Goal: Navigation & Orientation: Find specific page/section

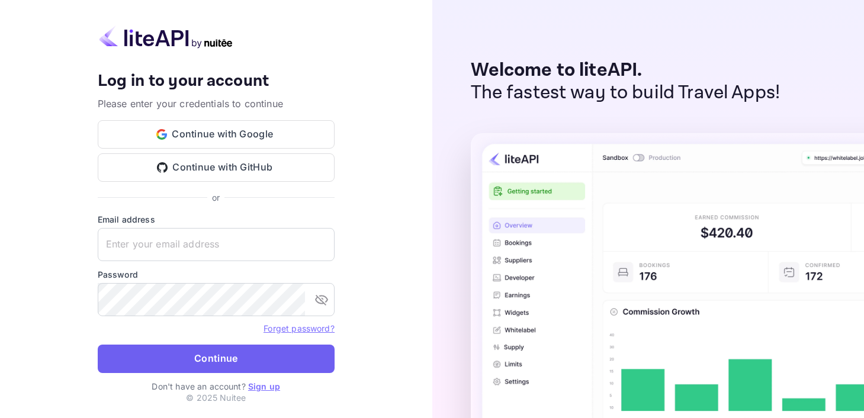
type input "[PERSON_NAME][EMAIL_ADDRESS][DOMAIN_NAME]"
click at [208, 353] on button "Continue" at bounding box center [216, 359] width 237 height 28
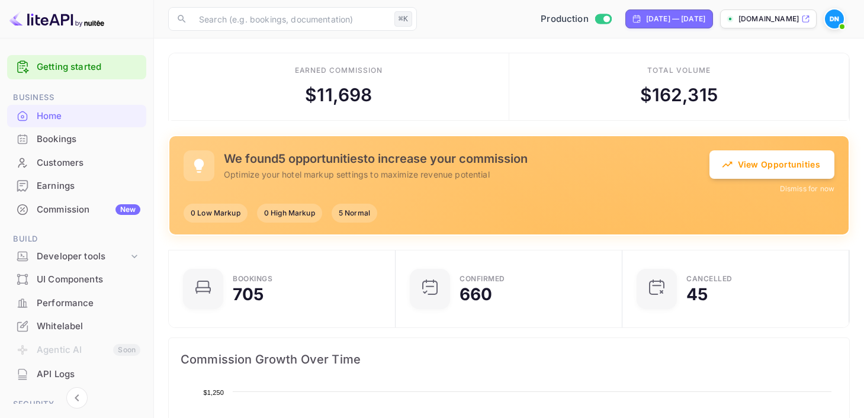
scroll to position [192, 220]
click at [651, 21] on div "[DATE] — [DATE]" at bounding box center [675, 19] width 59 height 11
select select "7"
select select "2025"
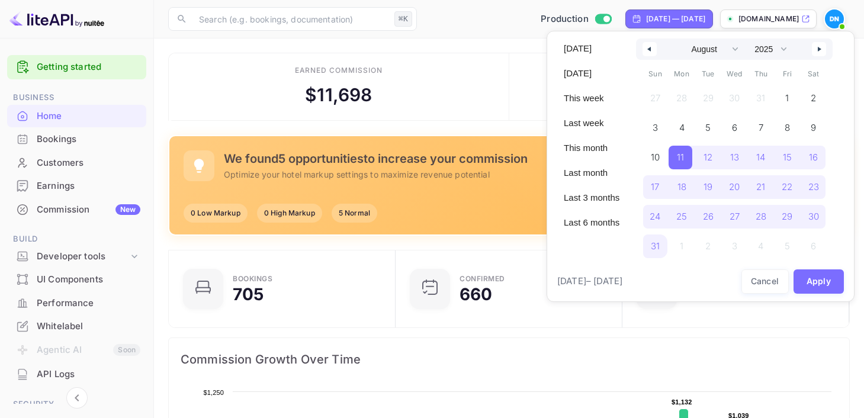
click at [648, 50] on icon "button" at bounding box center [648, 49] width 6 height 5
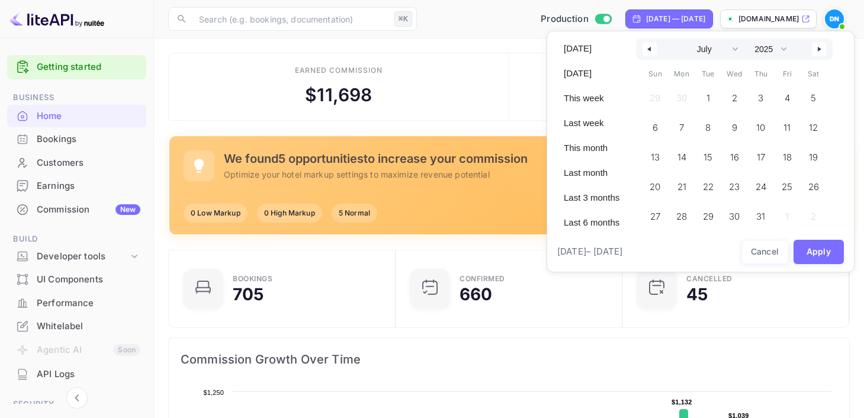
click at [648, 50] on icon "button" at bounding box center [648, 49] width 6 height 5
select select "4"
click at [756, 96] on span "1" at bounding box center [760, 98] width 27 height 24
click at [819, 260] on button "Apply" at bounding box center [819, 252] width 51 height 24
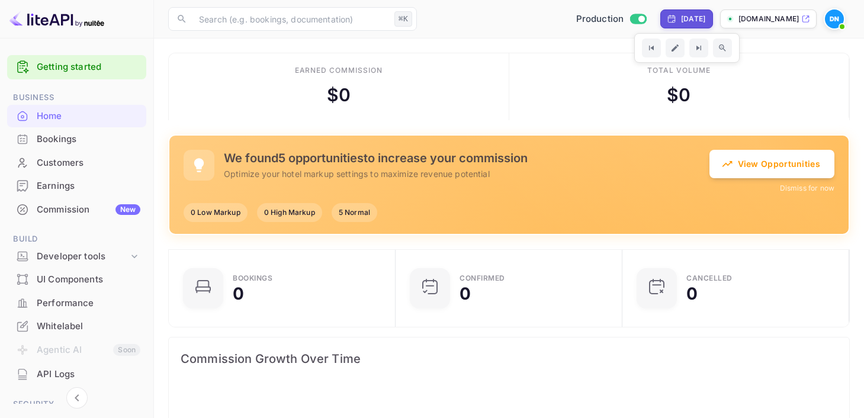
click at [681, 22] on div "[DATE]" at bounding box center [693, 19] width 24 height 11
select select "4"
select select "2025"
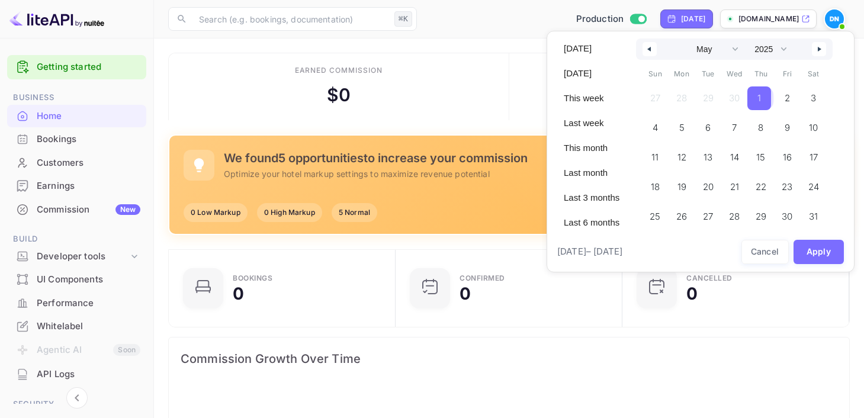
click at [757, 97] on span "1" at bounding box center [759, 98] width 24 height 24
click at [822, 46] on button "button" at bounding box center [819, 49] width 14 height 14
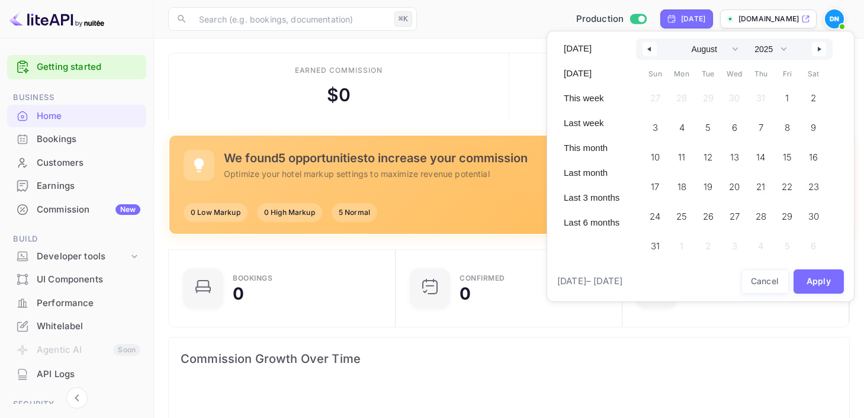
click at [822, 46] on button "button" at bounding box center [819, 49] width 14 height 14
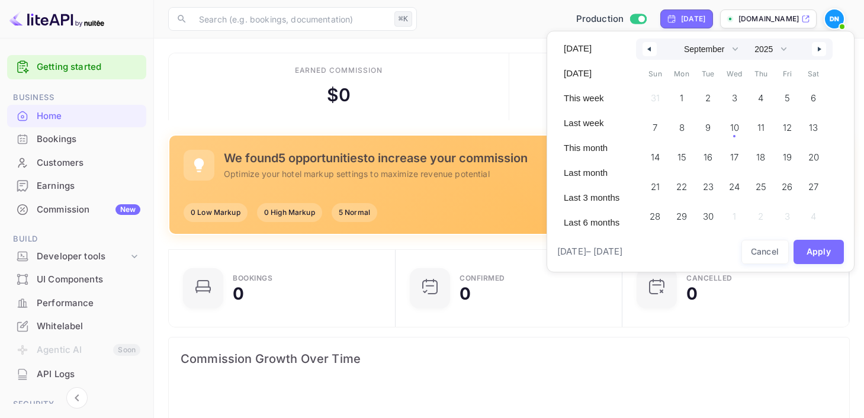
click at [822, 46] on button "button" at bounding box center [819, 49] width 14 height 14
click at [648, 52] on button "button" at bounding box center [650, 49] width 14 height 14
click at [737, 123] on span "10" at bounding box center [734, 127] width 9 height 21
select select "4"
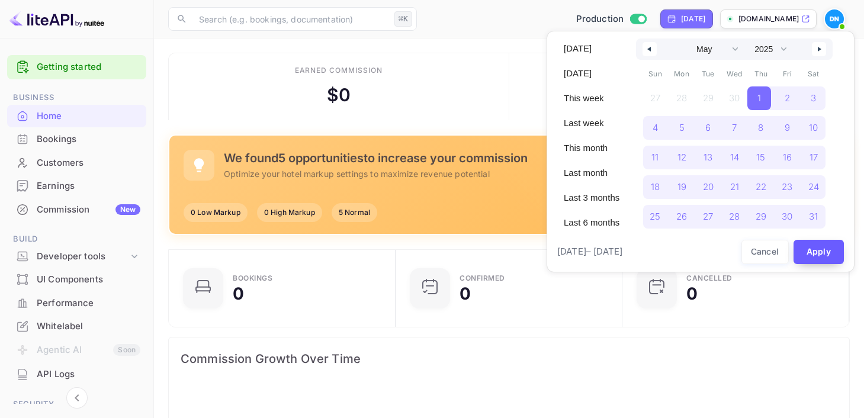
click at [820, 261] on button "Apply" at bounding box center [819, 252] width 51 height 24
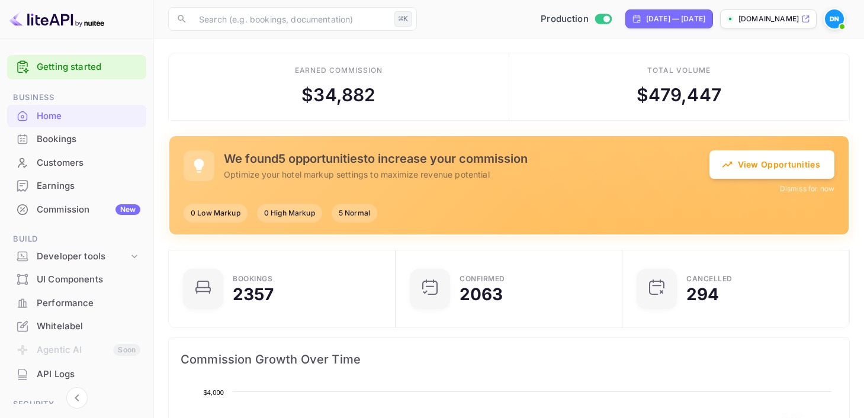
scroll to position [192, 220]
click at [50, 137] on div "Bookings" at bounding box center [89, 140] width 104 height 14
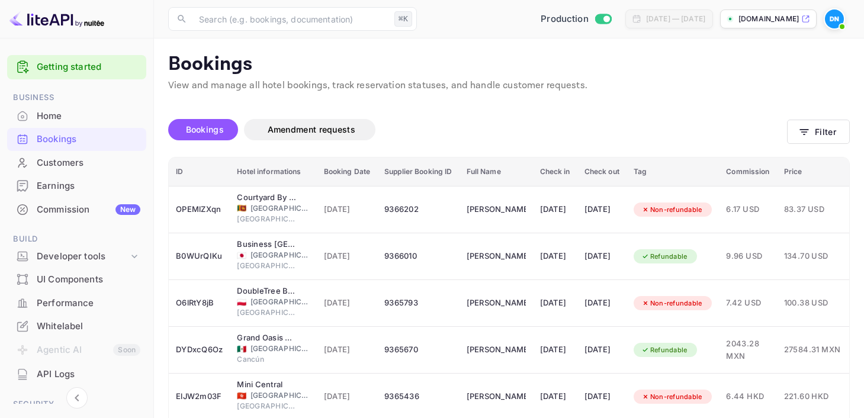
click at [72, 209] on div "Commission New" at bounding box center [89, 210] width 104 height 14
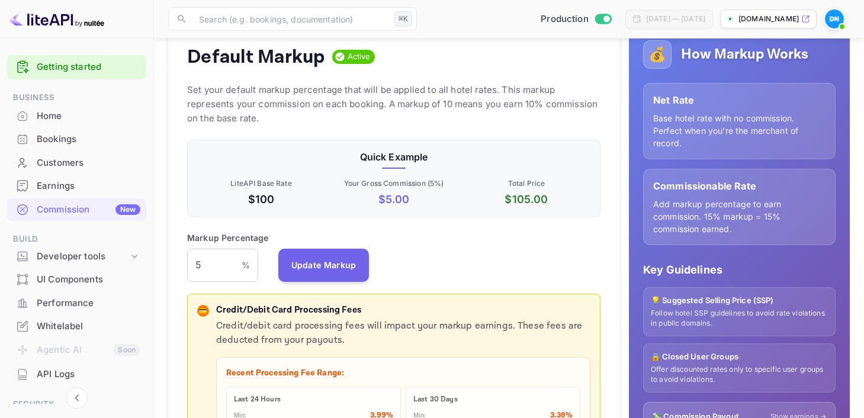
scroll to position [126, 0]
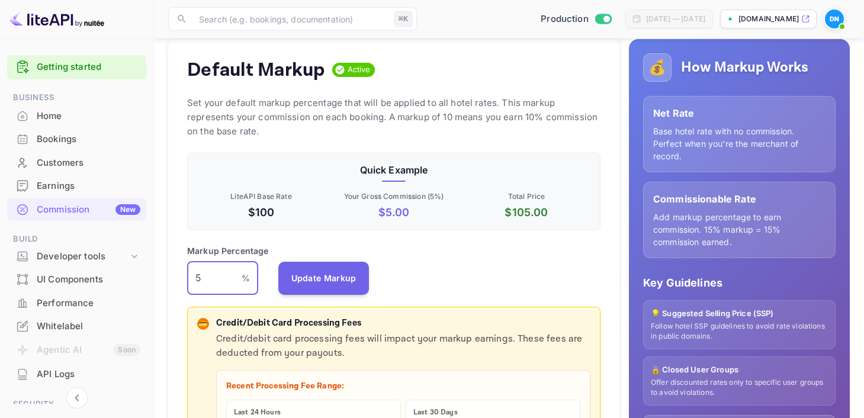
drag, startPoint x: 215, startPoint y: 280, endPoint x: 160, endPoint y: 281, distance: 54.5
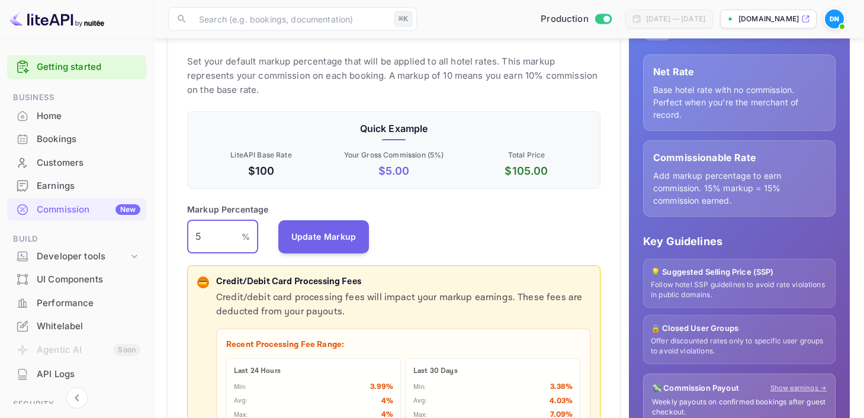
scroll to position [158, 0]
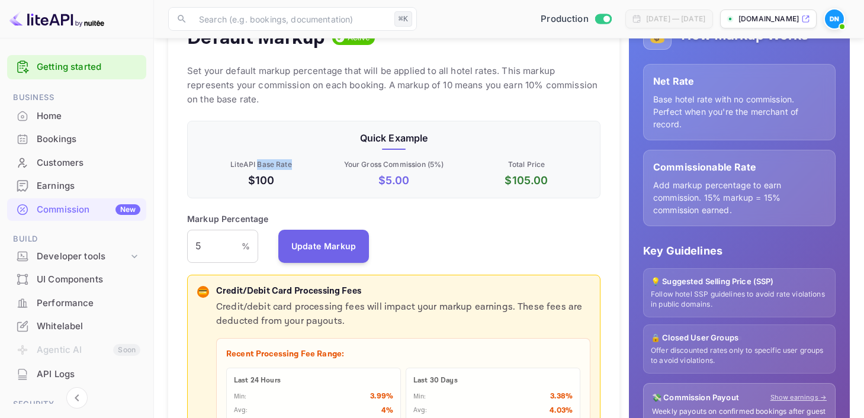
drag, startPoint x: 259, startPoint y: 166, endPoint x: 292, endPoint y: 165, distance: 33.2
click at [292, 165] on p "LiteAPI Base Rate" at bounding box center [261, 164] width 128 height 11
drag, startPoint x: 249, startPoint y: 179, endPoint x: 276, endPoint y: 179, distance: 27.2
click at [276, 179] on p "$100" at bounding box center [261, 180] width 128 height 16
drag, startPoint x: 378, startPoint y: 178, endPoint x: 409, endPoint y: 179, distance: 30.8
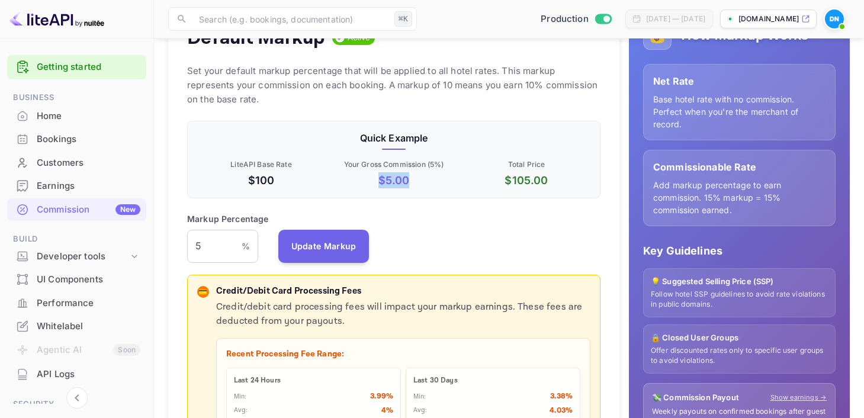
click at [409, 179] on p "$ 5.00" at bounding box center [394, 180] width 128 height 16
drag, startPoint x: 506, startPoint y: 181, endPoint x: 547, endPoint y: 181, distance: 40.9
click at [547, 181] on p "$ 105.00" at bounding box center [527, 180] width 128 height 16
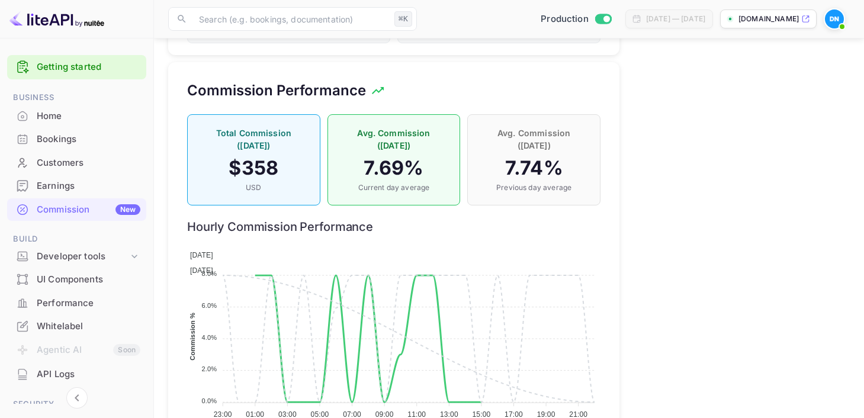
scroll to position [952, 0]
drag, startPoint x: 367, startPoint y: 158, endPoint x: 417, endPoint y: 157, distance: 50.3
click at [417, 157] on h4 "7.69 %" at bounding box center [394, 168] width 108 height 24
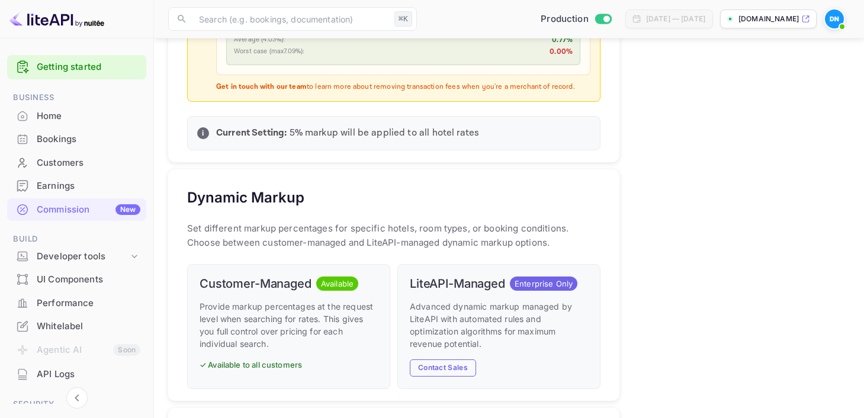
scroll to position [495, 0]
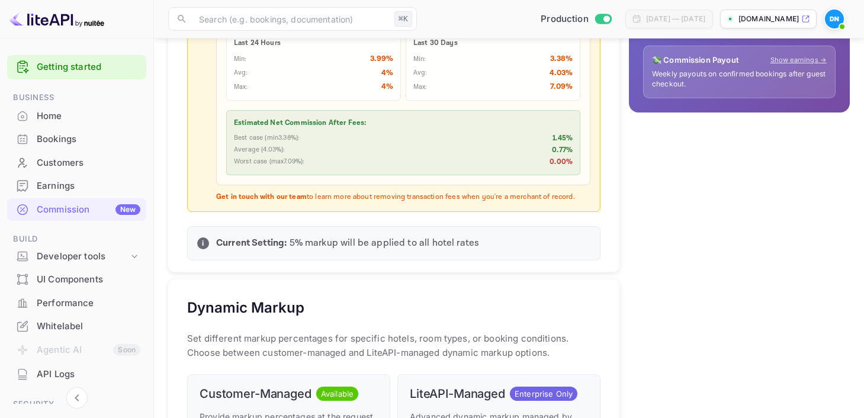
click at [65, 116] on div "Home" at bounding box center [89, 117] width 104 height 14
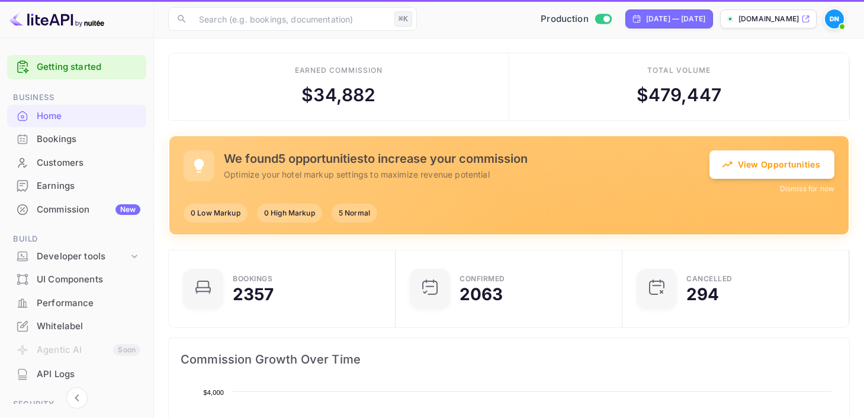
scroll to position [192, 220]
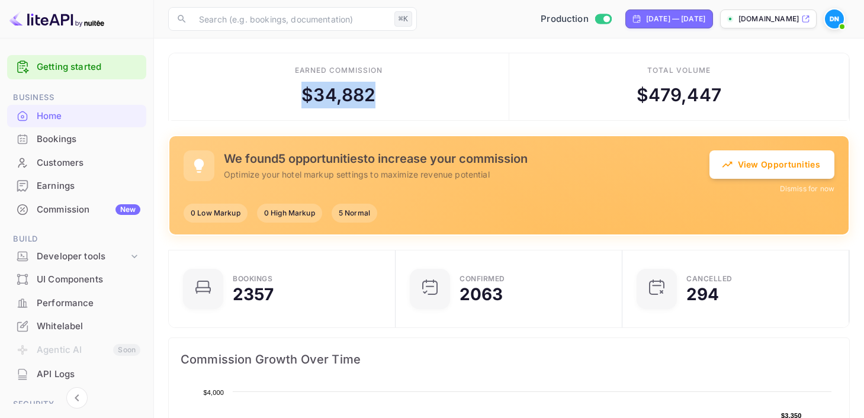
drag, startPoint x: 303, startPoint y: 94, endPoint x: 398, endPoint y: 94, distance: 94.8
click at [398, 94] on div "Earned commission $ 34,882" at bounding box center [339, 87] width 341 height 68
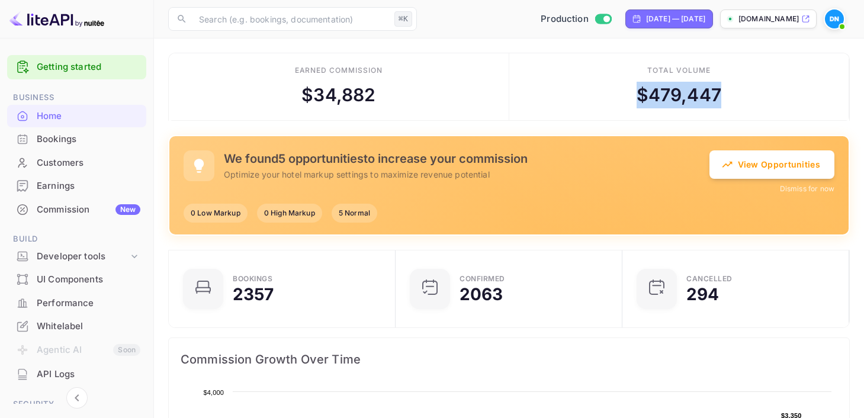
drag, startPoint x: 641, startPoint y: 92, endPoint x: 735, endPoint y: 92, distance: 93.6
click at [735, 92] on div "Total volume $ 479,447" at bounding box center [679, 87] width 341 height 68
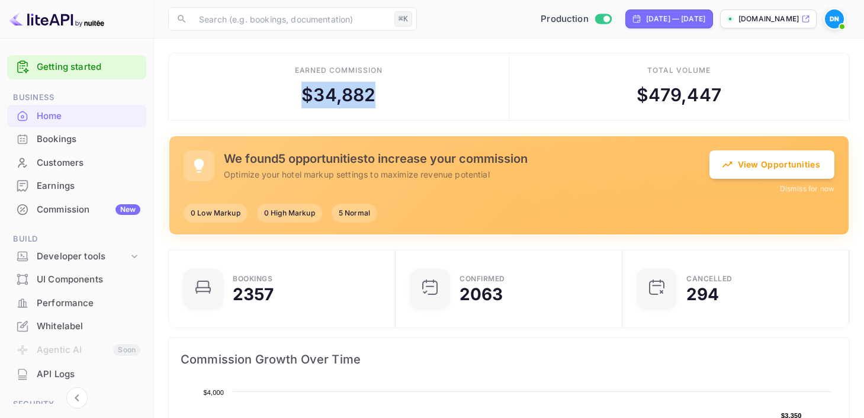
drag, startPoint x: 304, startPoint y: 94, endPoint x: 383, endPoint y: 94, distance: 78.2
click at [383, 94] on div "Earned commission $ 34,882" at bounding box center [339, 87] width 341 height 68
copy div "$ 34,882"
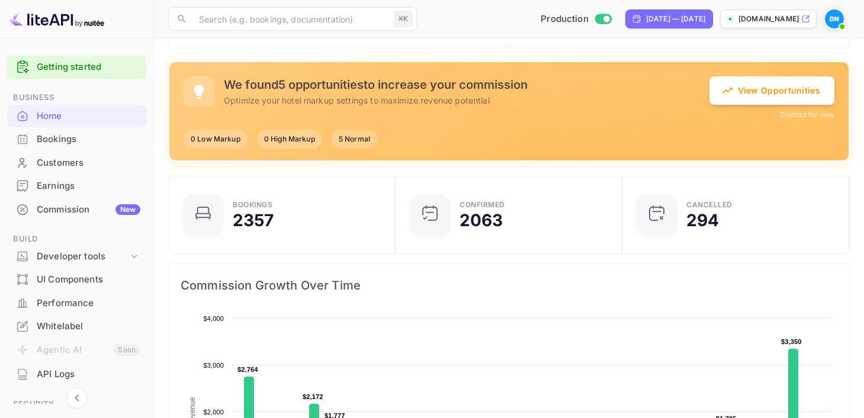
scroll to position [0, 0]
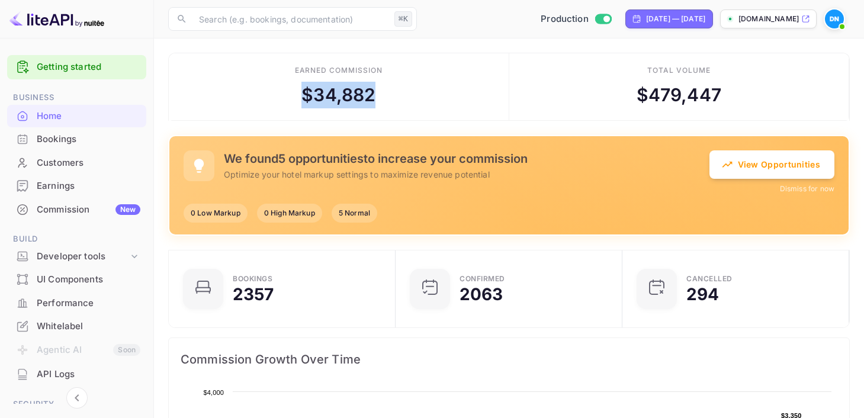
click at [65, 214] on div "Commission New" at bounding box center [89, 210] width 104 height 14
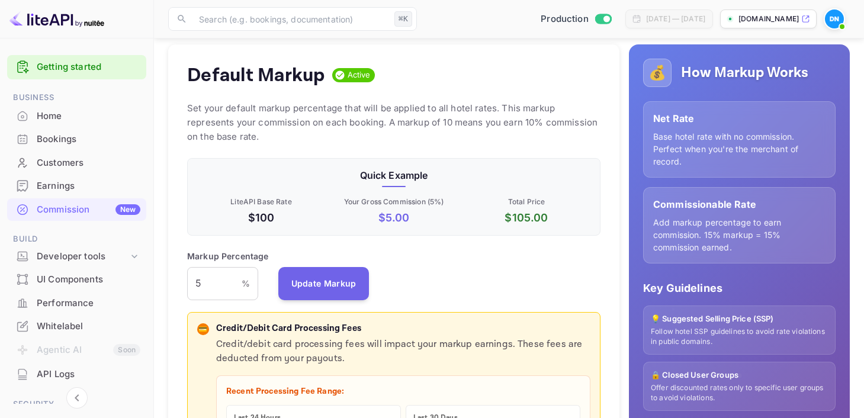
scroll to position [137, 0]
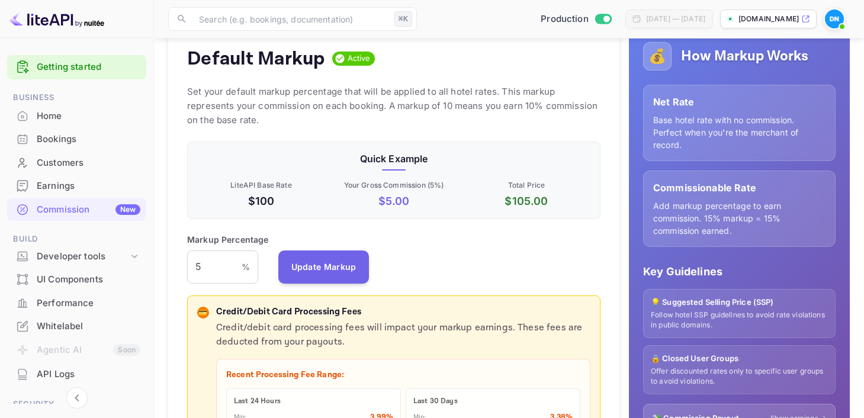
click at [57, 117] on div "Home" at bounding box center [89, 117] width 104 height 14
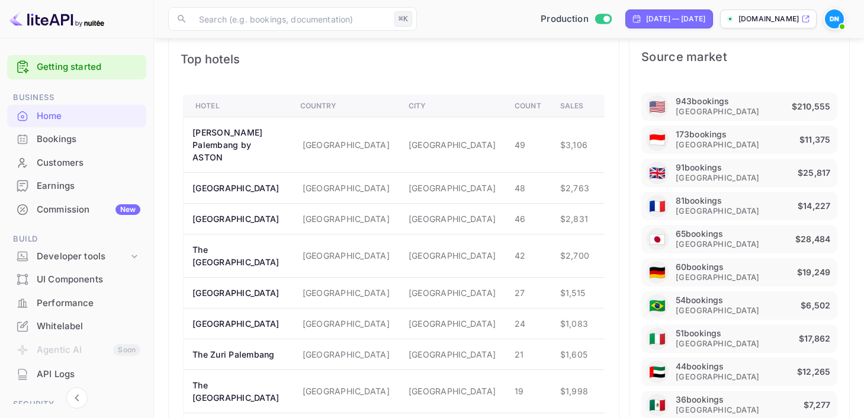
scroll to position [826, 0]
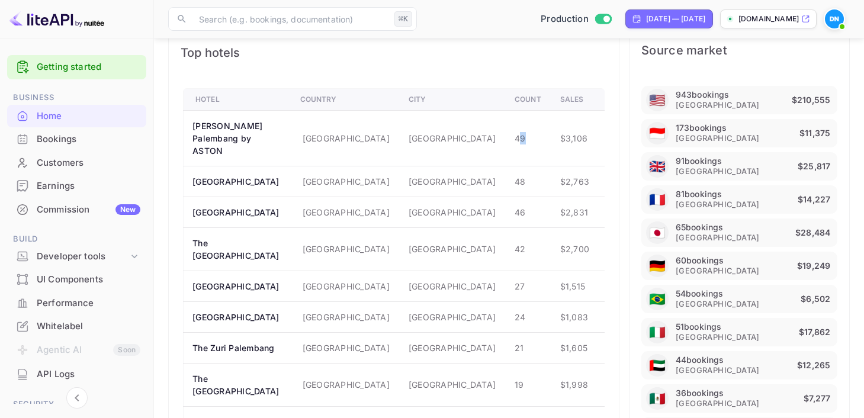
drag, startPoint x: 469, startPoint y: 127, endPoint x: 481, endPoint y: 126, distance: 11.9
click at [505, 126] on td "49" at bounding box center [528, 138] width 46 height 56
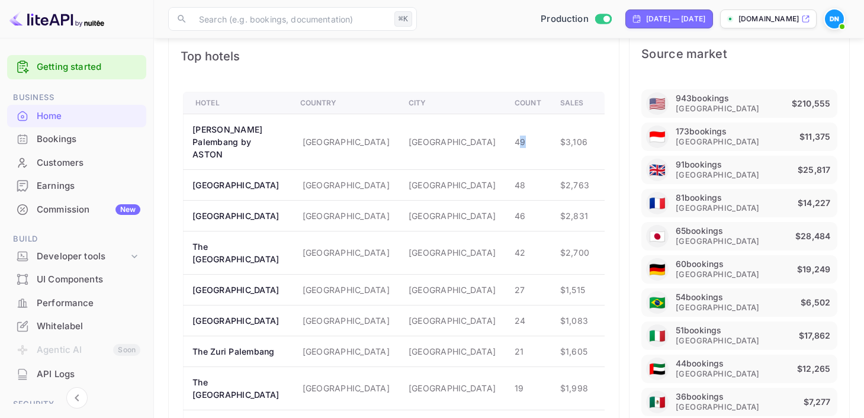
scroll to position [816, 0]
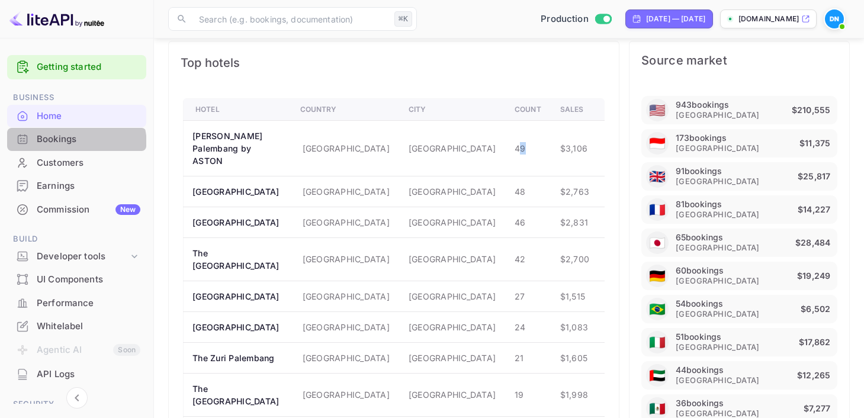
click at [61, 146] on div "Bookings" at bounding box center [76, 139] width 139 height 23
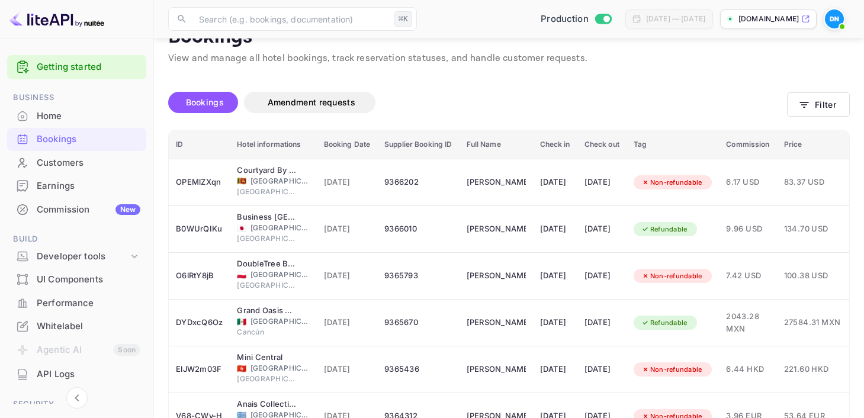
click at [43, 169] on div "Customers" at bounding box center [76, 163] width 139 height 23
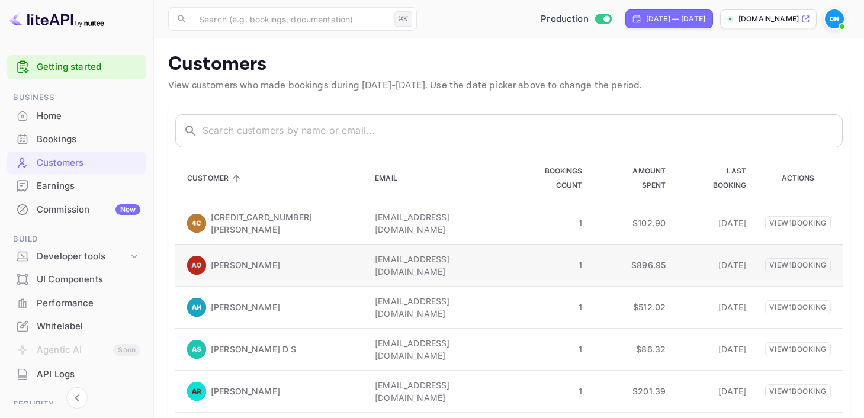
scroll to position [18, 0]
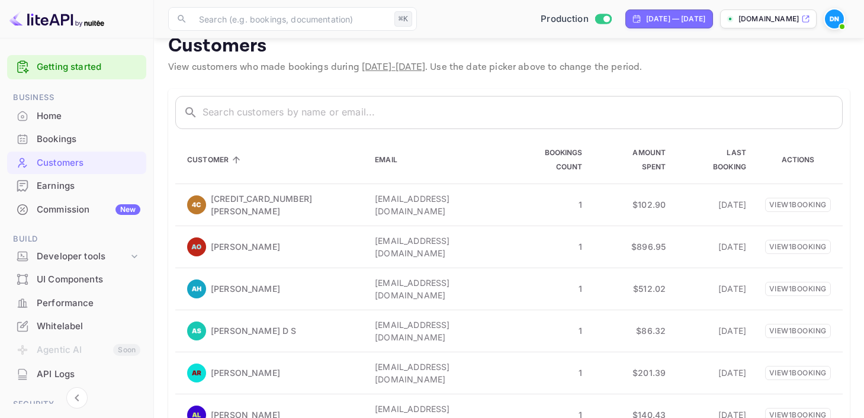
click at [59, 192] on div "Earnings" at bounding box center [89, 186] width 104 height 14
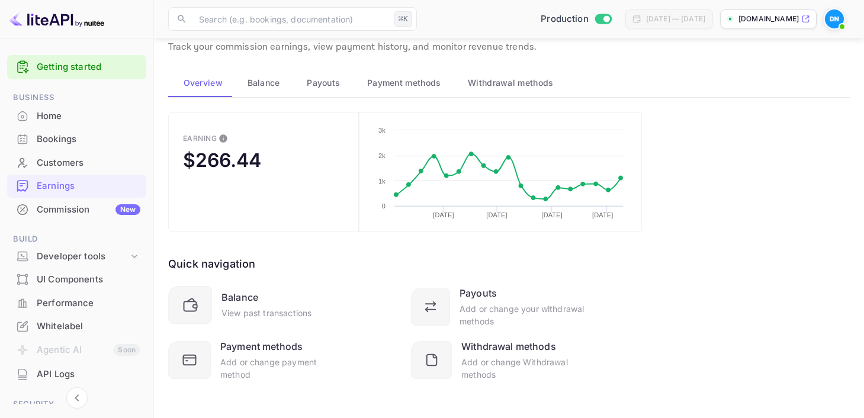
scroll to position [44, 0]
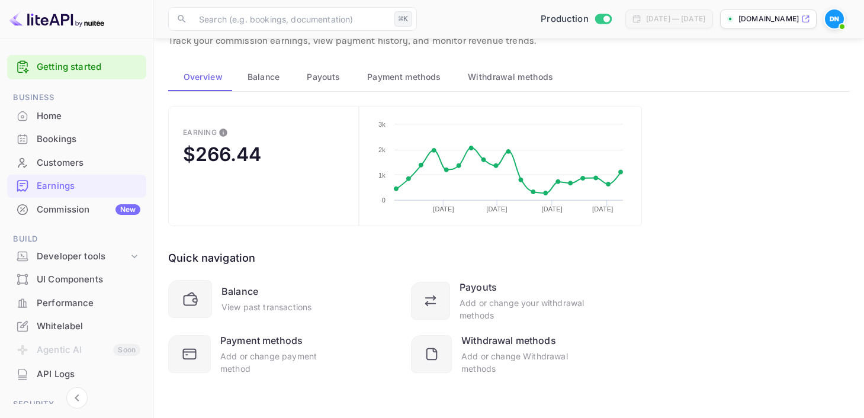
click at [313, 75] on span "Payouts" at bounding box center [323, 77] width 33 height 14
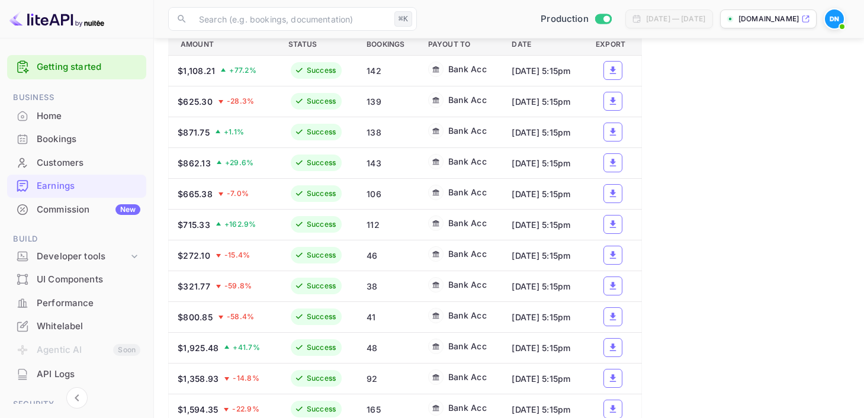
scroll to position [0, 0]
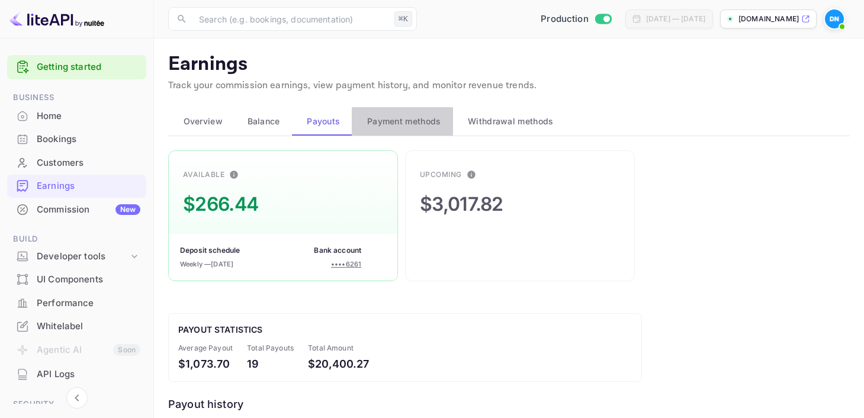
click at [393, 116] on span "Payment methods" at bounding box center [404, 121] width 74 height 14
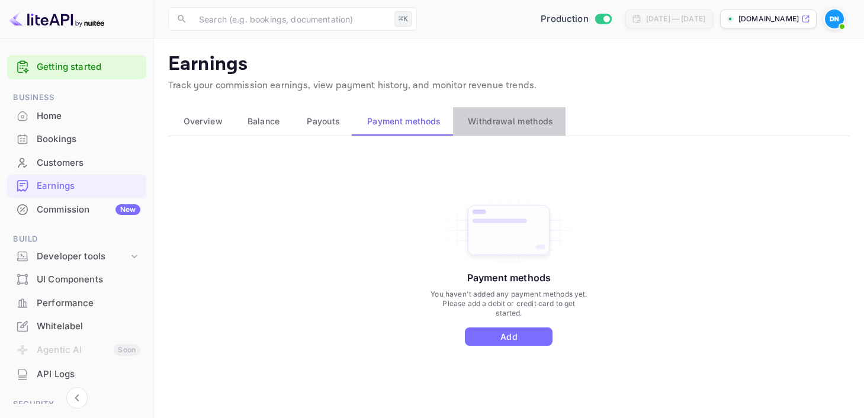
click at [509, 127] on span "Withdrawal methods" at bounding box center [510, 121] width 85 height 14
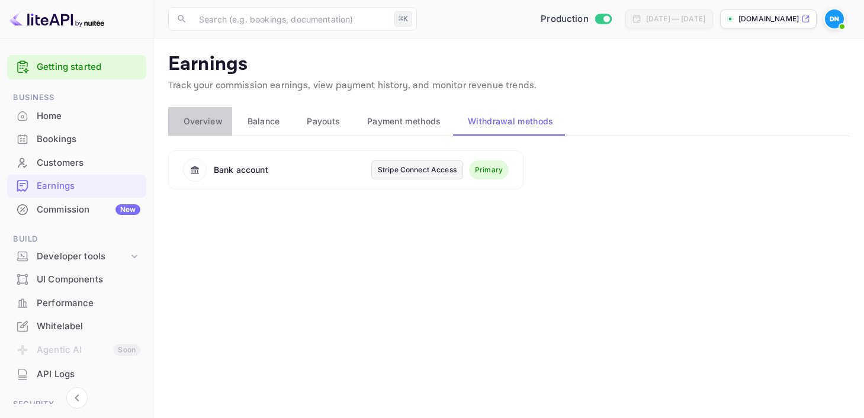
click at [199, 122] on span "Overview" at bounding box center [203, 121] width 39 height 14
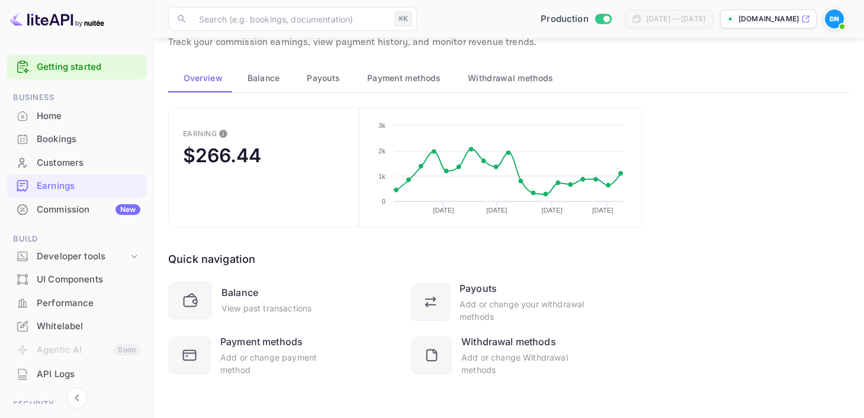
scroll to position [44, 0]
click at [507, 297] on div "Add or change your withdrawal methods" at bounding box center [523, 309] width 126 height 25
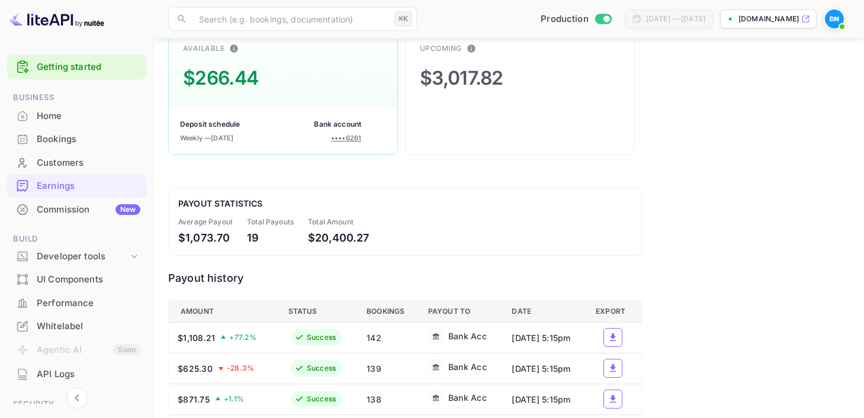
scroll to position [0, 0]
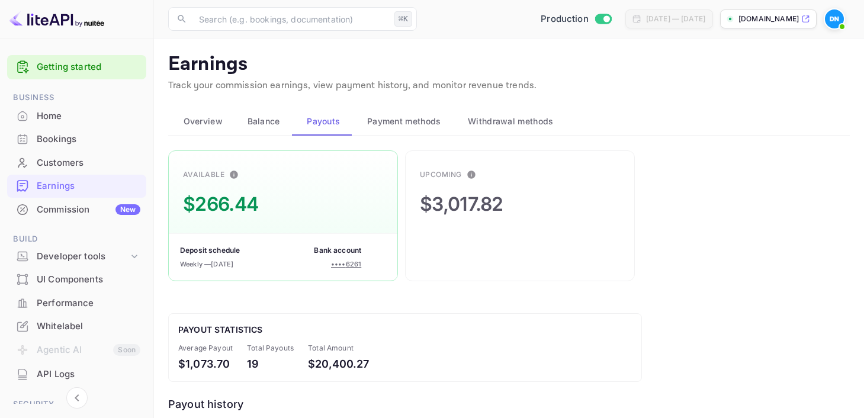
click at [59, 213] on div "Commission New" at bounding box center [89, 210] width 104 height 14
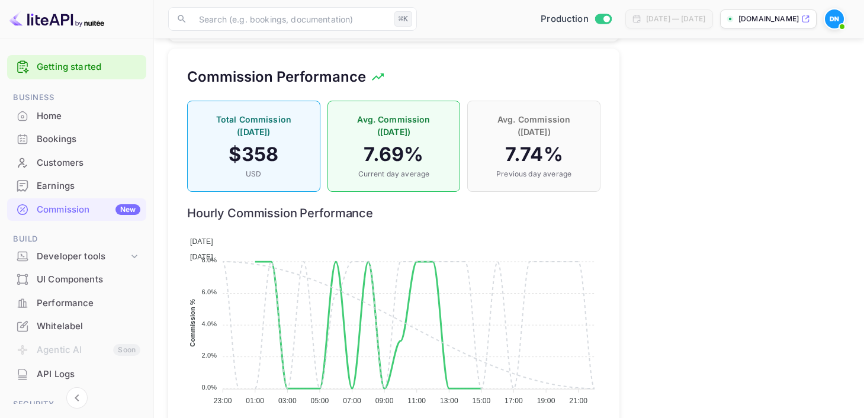
scroll to position [997, 0]
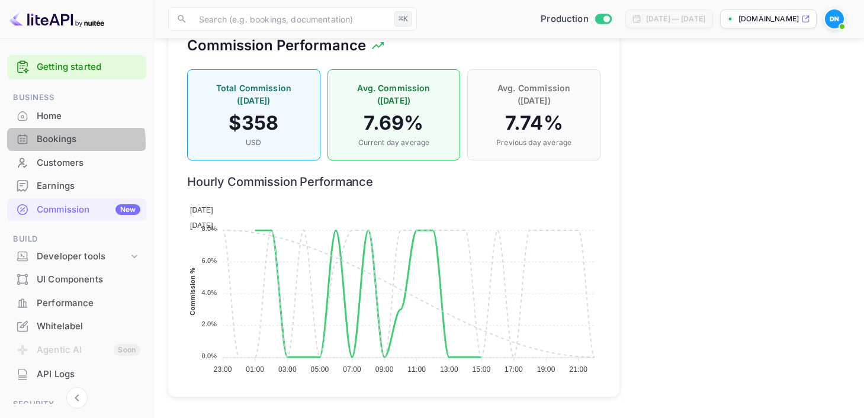
click at [47, 143] on div "Bookings" at bounding box center [89, 140] width 104 height 14
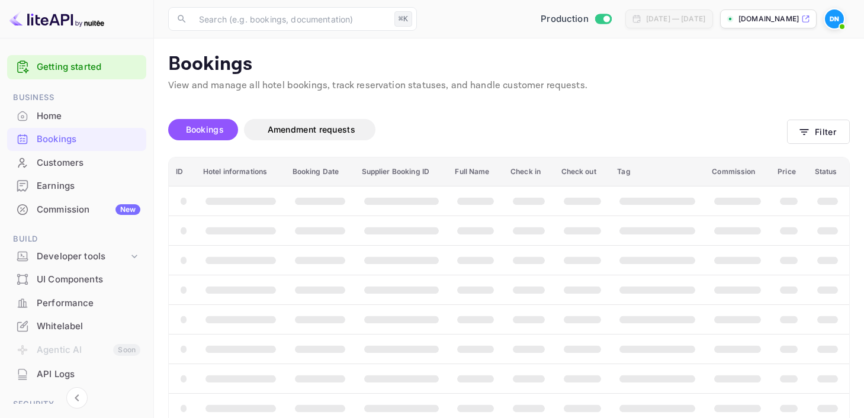
click at [49, 156] on div "Customers" at bounding box center [89, 163] width 104 height 14
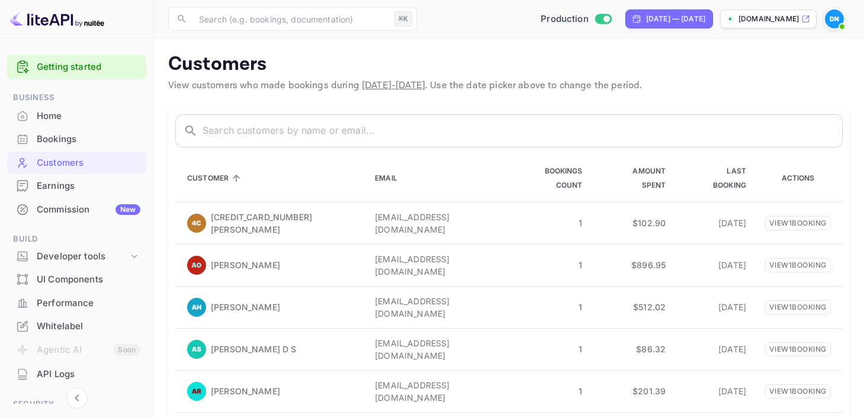
click at [54, 184] on div "Earnings" at bounding box center [89, 186] width 104 height 14
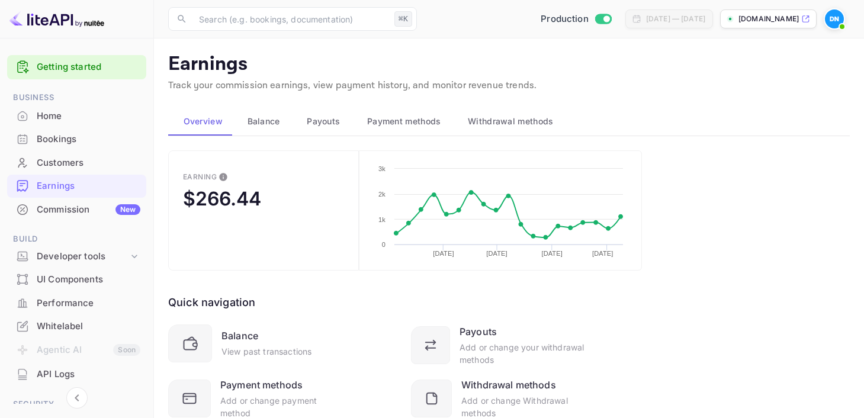
click at [324, 120] on span "Payouts" at bounding box center [323, 121] width 33 height 14
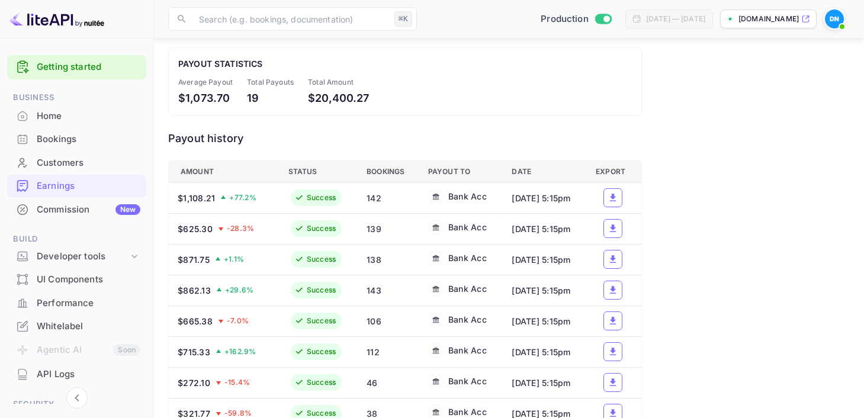
scroll to position [266, 0]
click at [614, 200] on icon "a dense table" at bounding box center [613, 197] width 11 height 11
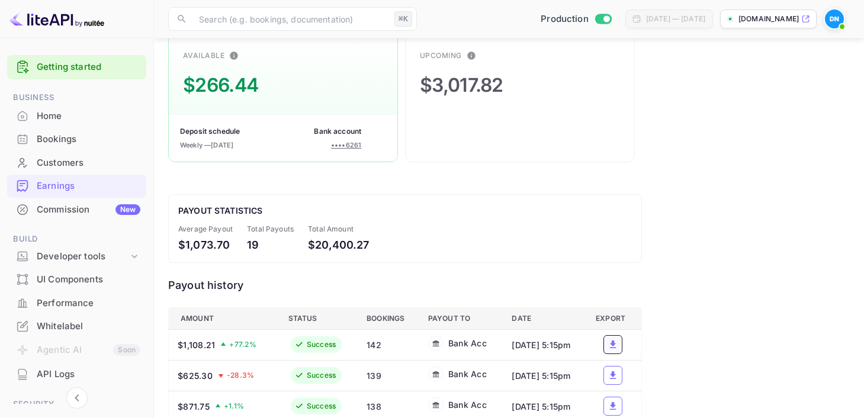
scroll to position [0, 0]
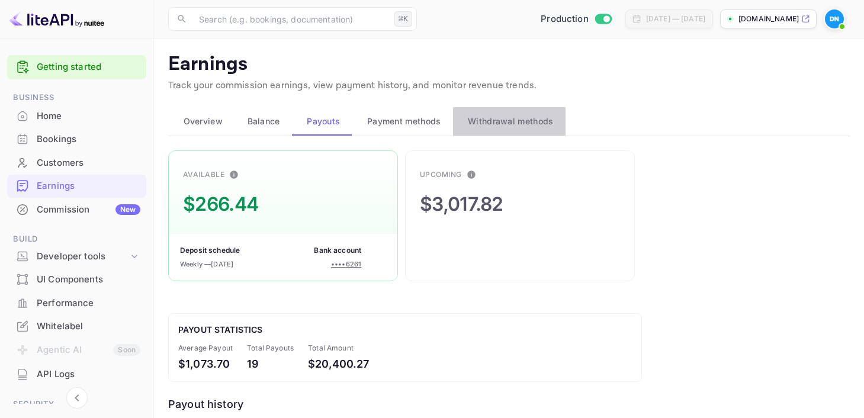
click at [514, 123] on span "Withdrawal methods" at bounding box center [510, 121] width 85 height 14
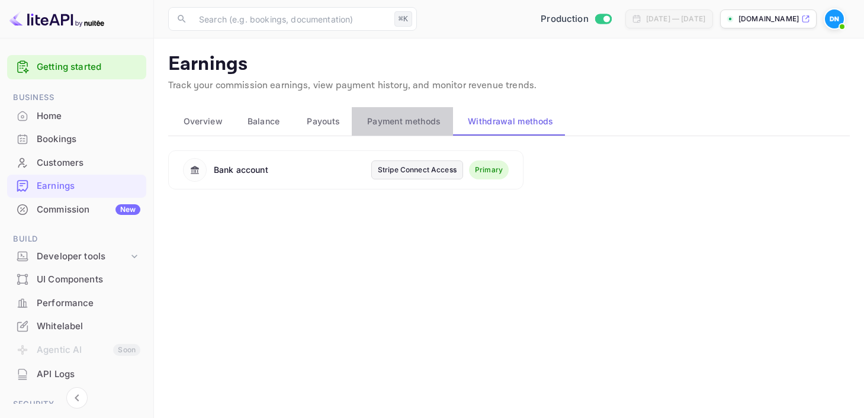
click at [430, 115] on span "Payment methods" at bounding box center [404, 121] width 74 height 14
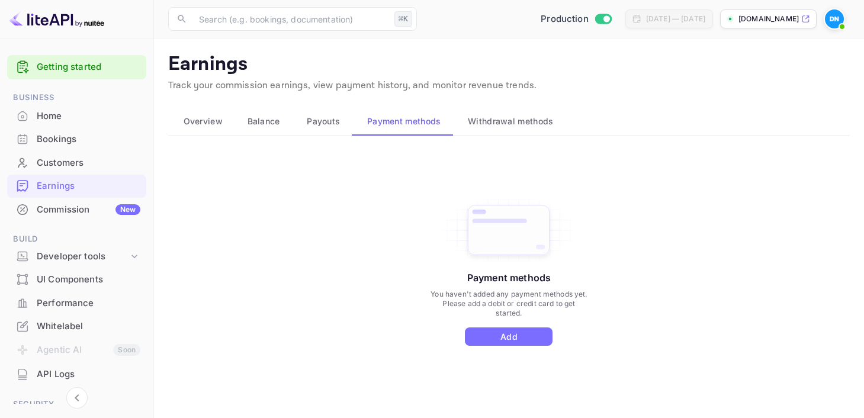
click at [319, 110] on button "Payouts" at bounding box center [322, 121] width 60 height 28
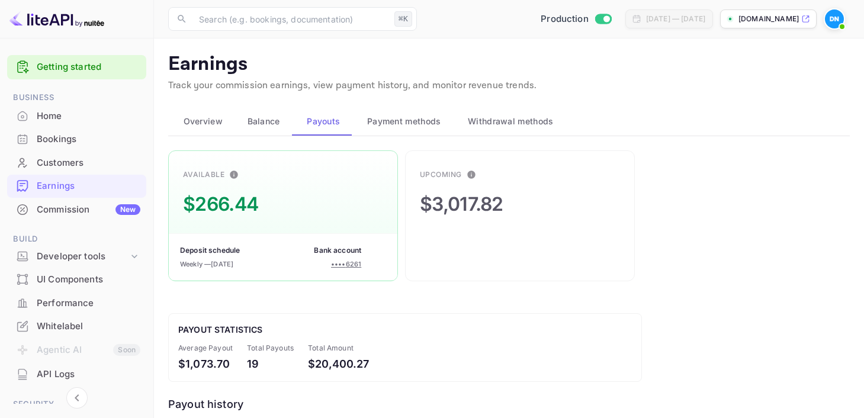
click at [59, 113] on div "Home" at bounding box center [89, 117] width 104 height 14
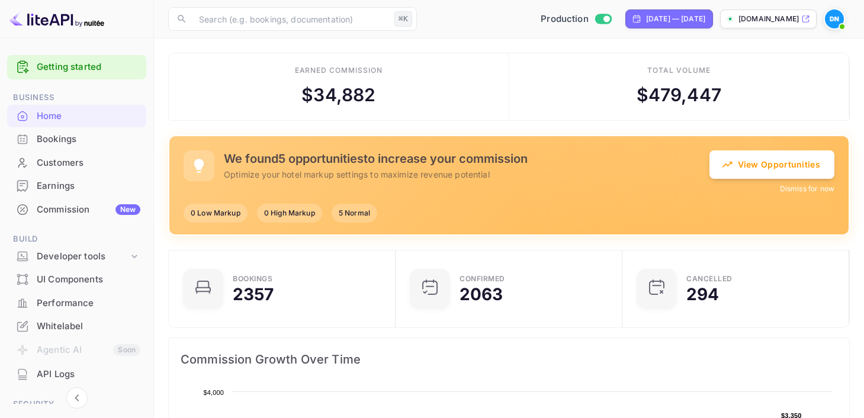
click at [805, 191] on button "Dismiss for now" at bounding box center [807, 189] width 54 height 11
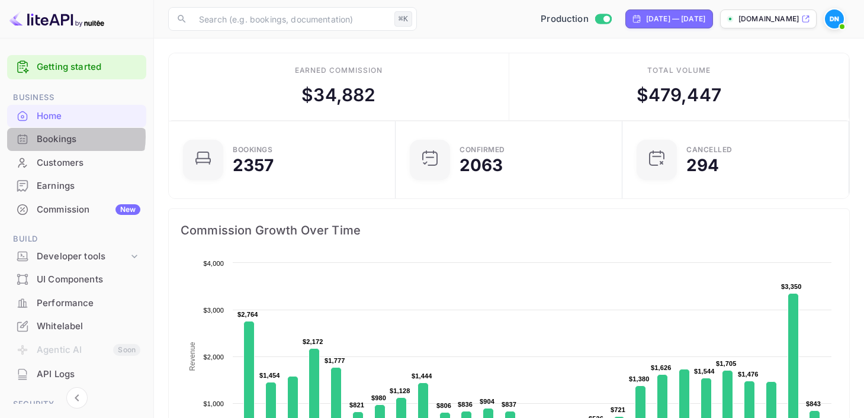
click at [63, 137] on div "Bookings" at bounding box center [89, 140] width 104 height 14
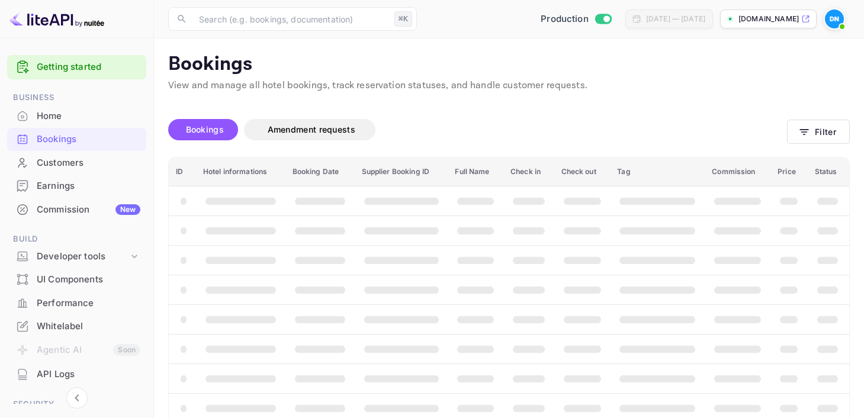
click at [58, 117] on div "Home" at bounding box center [89, 117] width 104 height 14
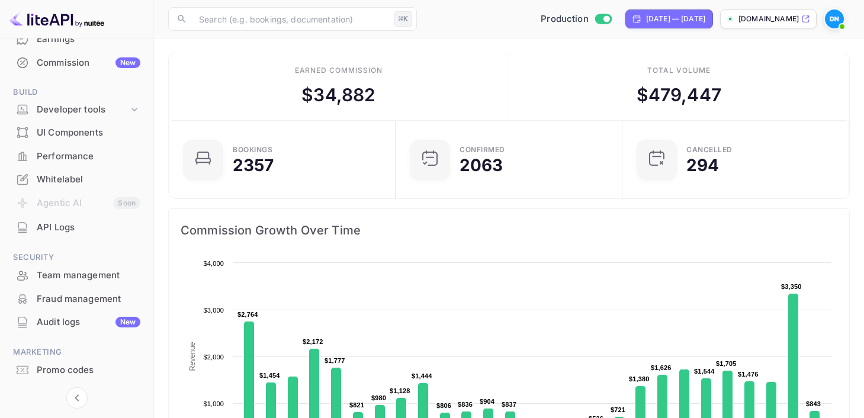
scroll to position [176, 0]
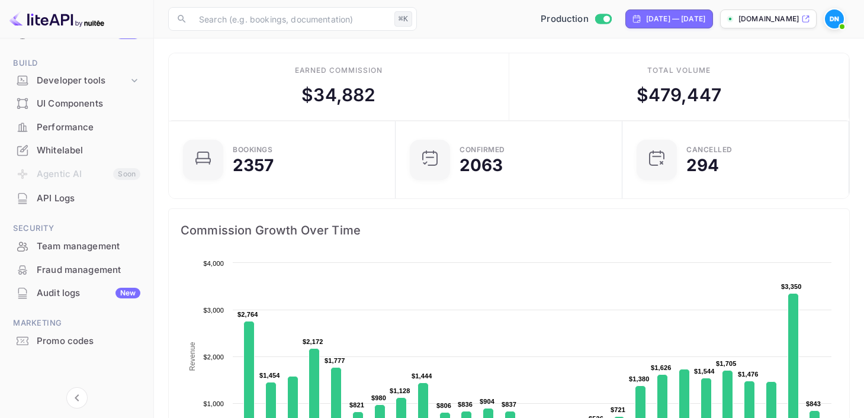
click at [58, 249] on div "Team management" at bounding box center [89, 247] width 104 height 14
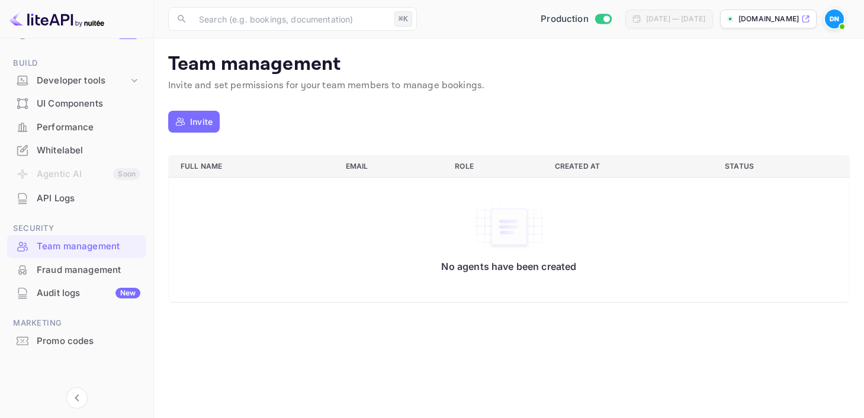
click at [56, 274] on div "Fraud management" at bounding box center [89, 271] width 104 height 14
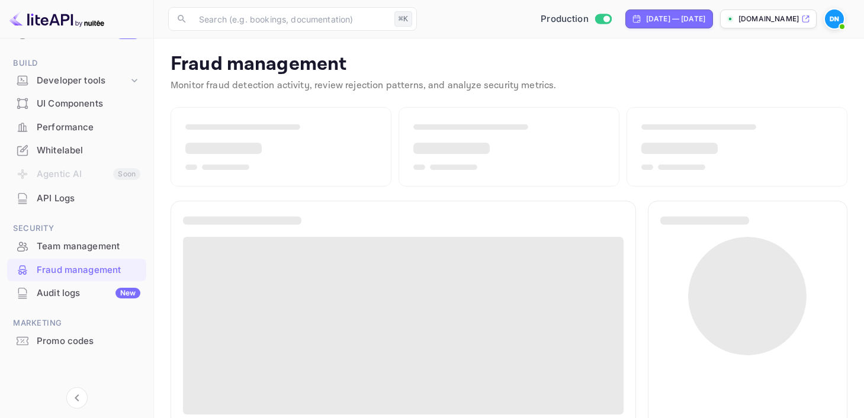
click at [52, 147] on div "Whitelabel" at bounding box center [89, 151] width 104 height 14
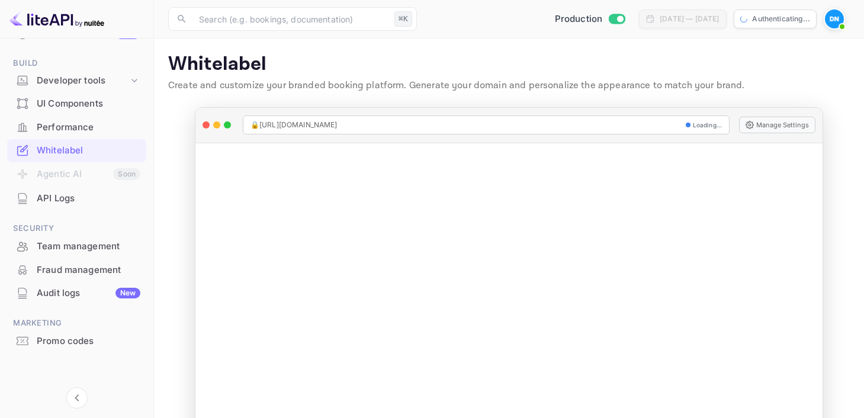
click at [59, 105] on div "UI Components" at bounding box center [89, 104] width 104 height 14
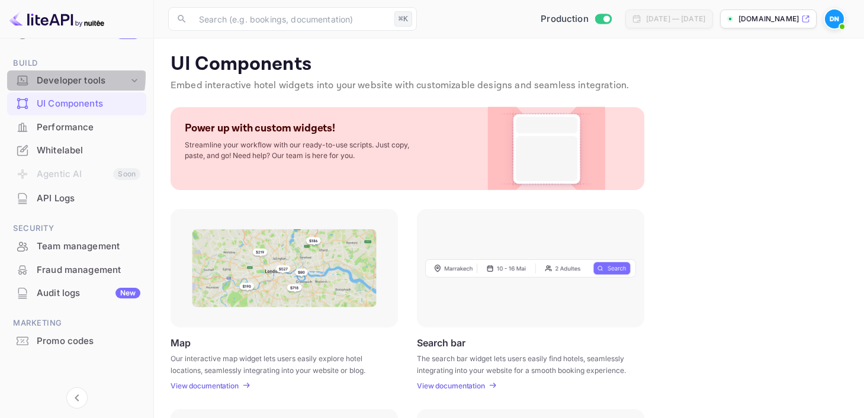
click at [59, 76] on div "Developer tools" at bounding box center [83, 81] width 92 height 14
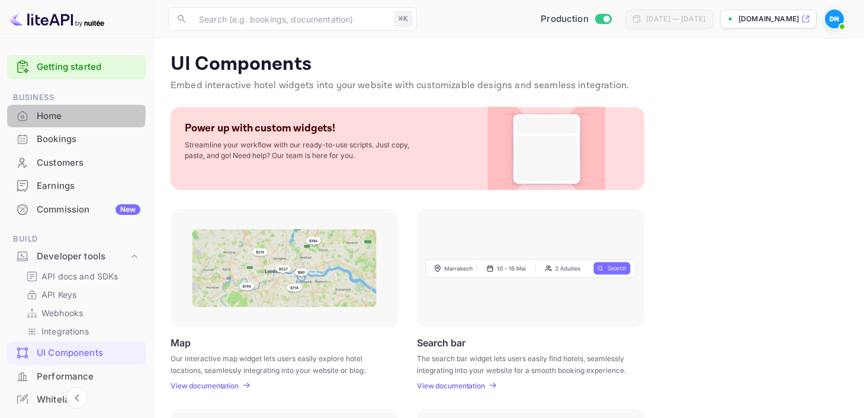
click at [55, 113] on div "Home" at bounding box center [89, 117] width 104 height 14
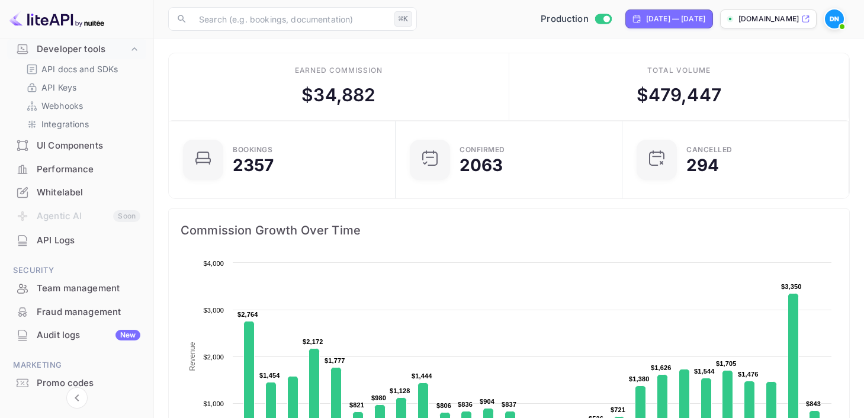
scroll to position [249, 0]
